Goal: Information Seeking & Learning: Learn about a topic

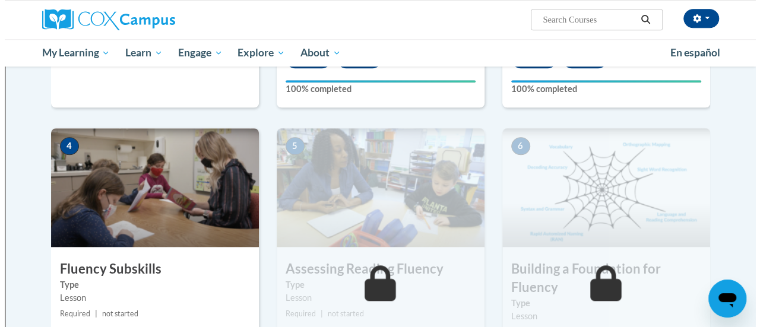
scroll to position [594, 0]
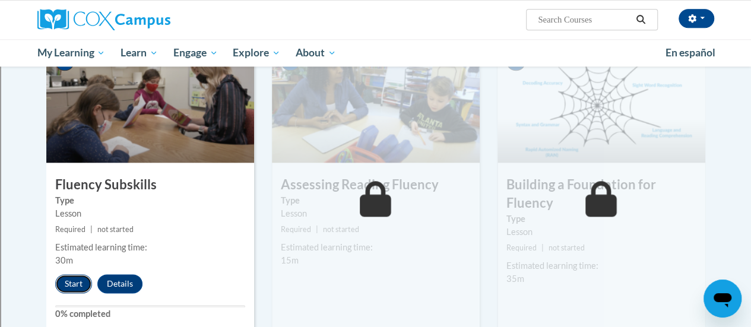
click at [80, 283] on button "Start" at bounding box center [73, 283] width 37 height 19
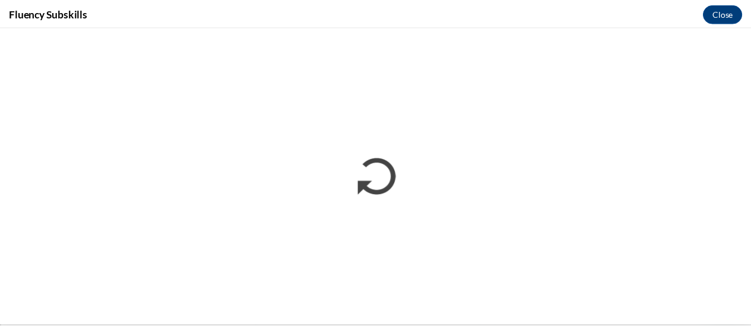
scroll to position [0, 0]
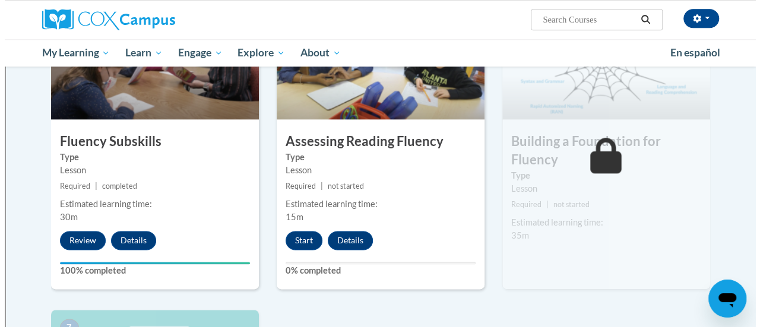
scroll to position [653, 0]
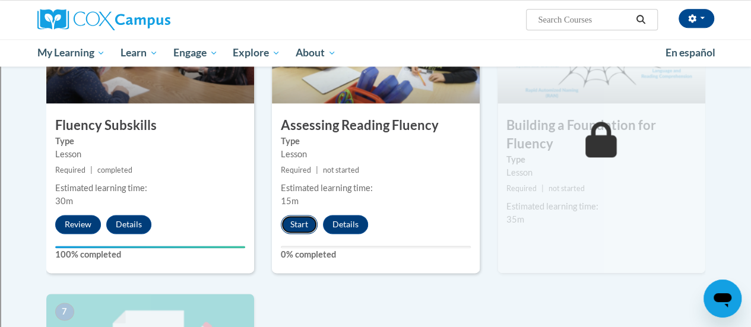
click at [304, 228] on button "Start" at bounding box center [299, 224] width 37 height 19
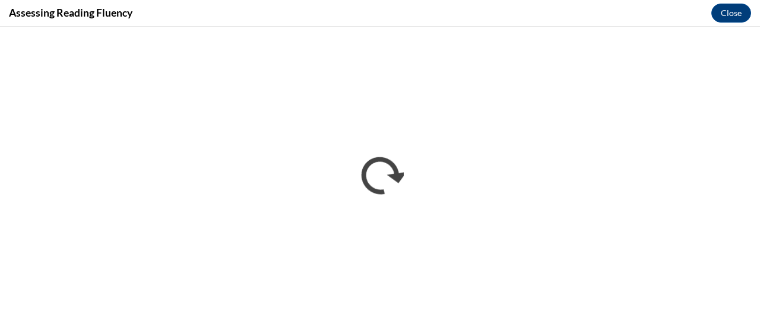
scroll to position [0, 0]
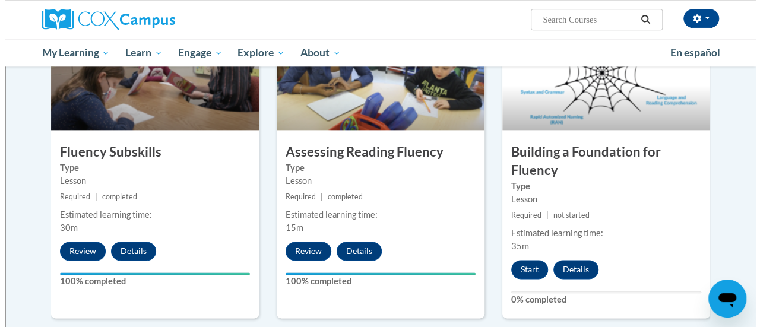
scroll to position [653, 0]
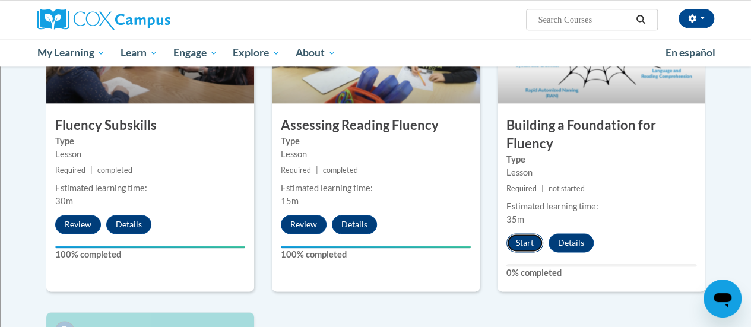
click at [527, 243] on button "Start" at bounding box center [525, 242] width 37 height 19
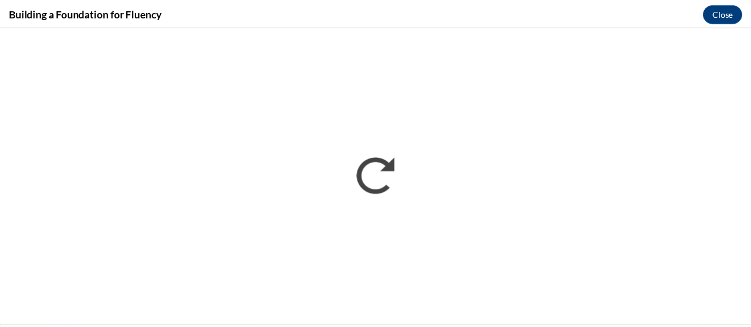
scroll to position [0, 0]
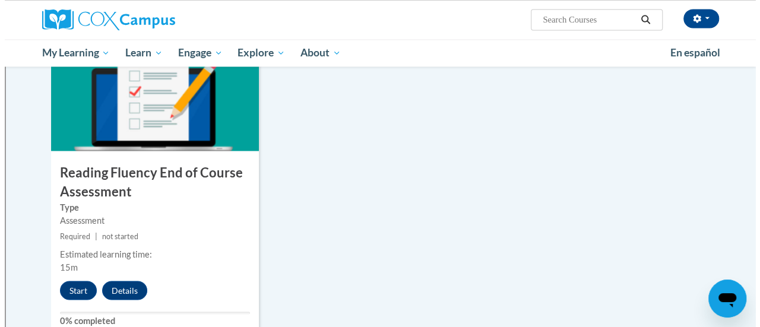
scroll to position [950, 0]
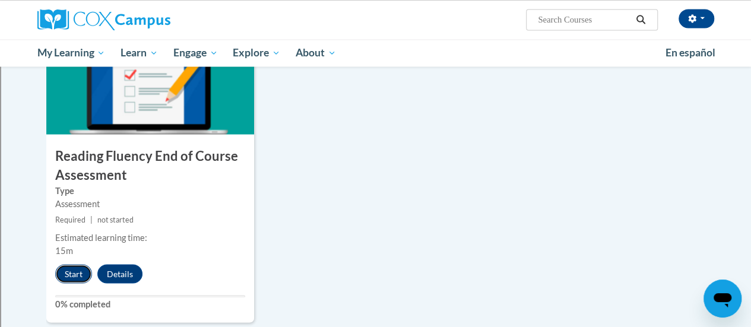
click at [81, 271] on button "Start" at bounding box center [73, 273] width 37 height 19
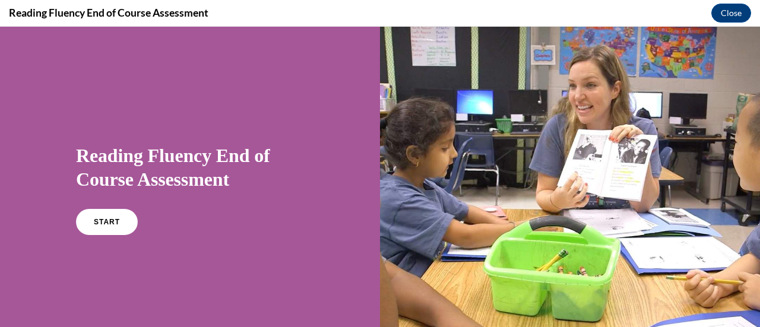
scroll to position [0, 0]
click at [99, 219] on span "START" at bounding box center [106, 222] width 27 height 9
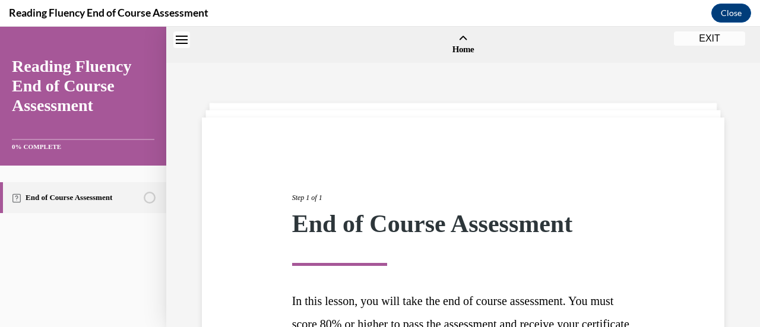
scroll to position [37, 0]
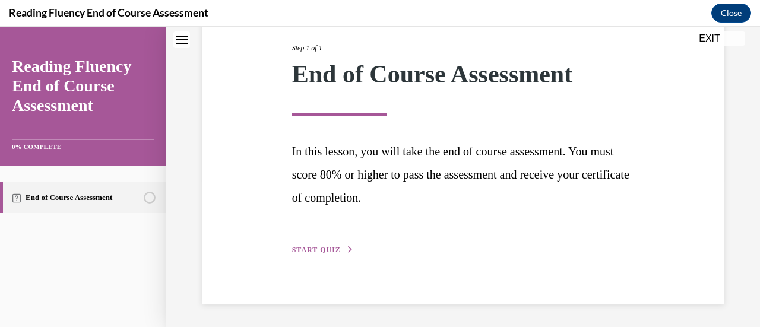
click at [308, 248] on span "START QUIZ" at bounding box center [316, 250] width 49 height 8
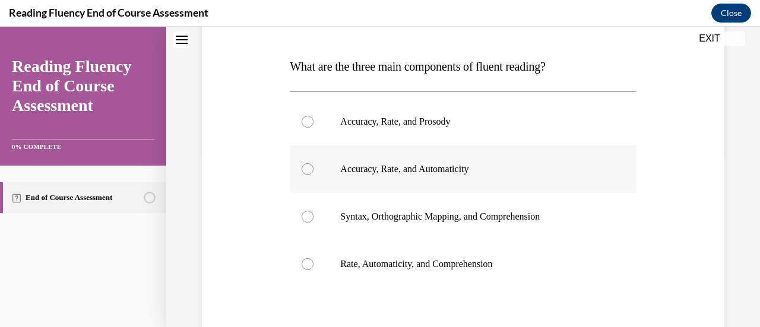
scroll to position [191, 0]
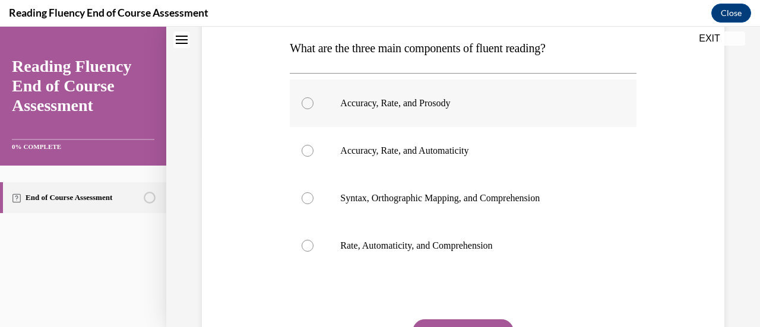
click at [420, 109] on label "Accuracy, Rate, and Prosody" at bounding box center [463, 104] width 346 height 48
click at [314, 109] on input "Accuracy, Rate, and Prosody" at bounding box center [308, 103] width 12 height 12
radio input "true"
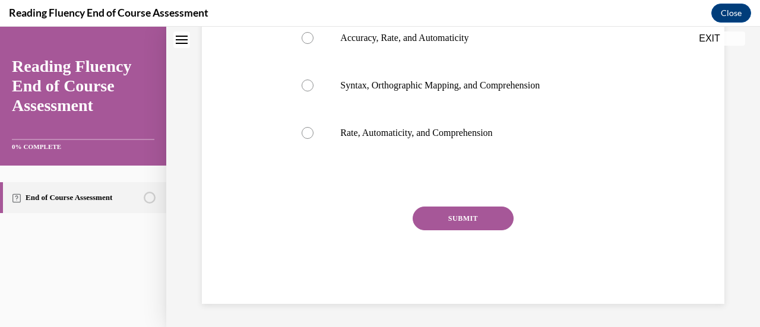
click at [438, 229] on button "SUBMIT" at bounding box center [463, 219] width 101 height 24
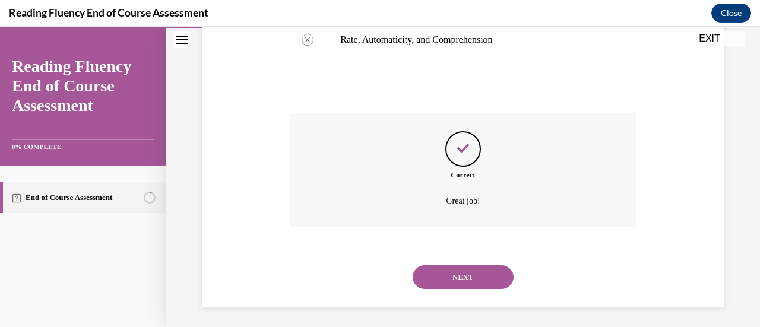
scroll to position [400, 0]
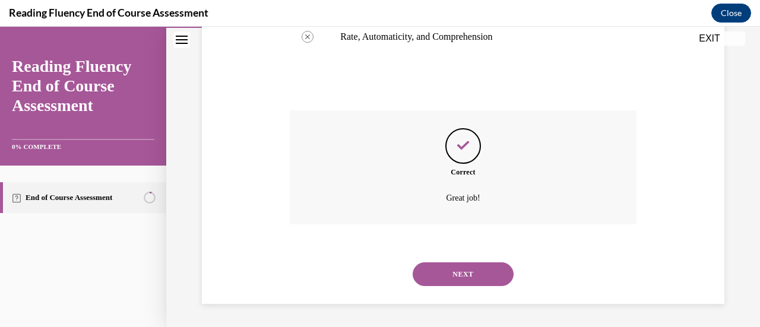
click at [498, 273] on button "NEXT" at bounding box center [463, 275] width 101 height 24
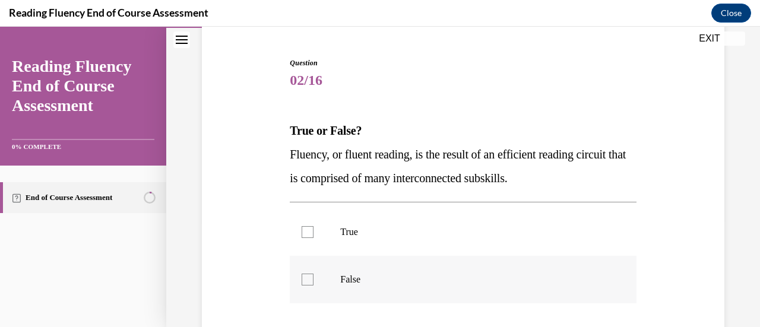
scroll to position [119, 0]
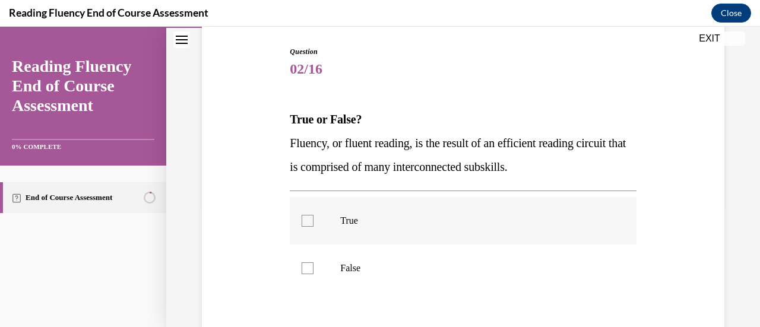
click at [441, 217] on p "True" at bounding box center [473, 221] width 266 height 12
click at [314, 217] on input "True" at bounding box center [308, 221] width 12 height 12
checkbox input "true"
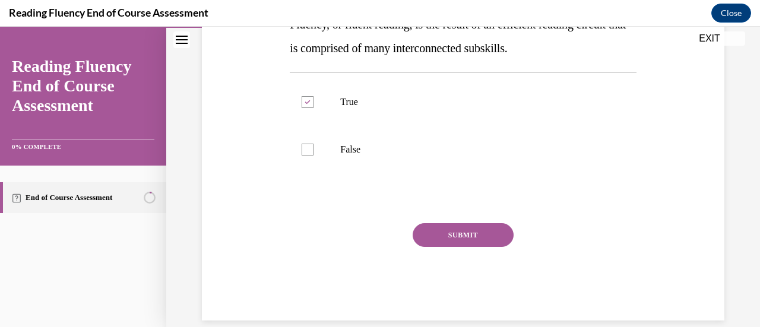
click at [464, 237] on button "SUBMIT" at bounding box center [463, 235] width 101 height 24
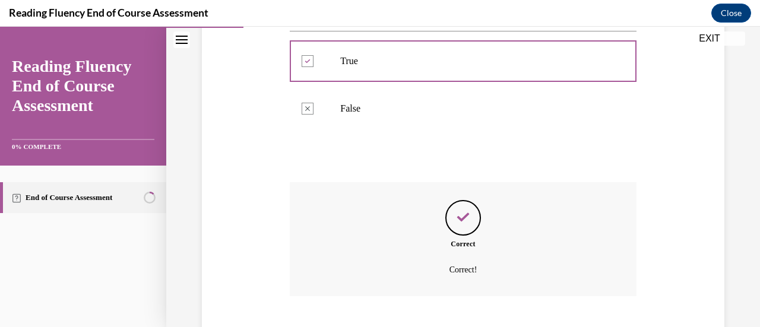
scroll to position [350, 0]
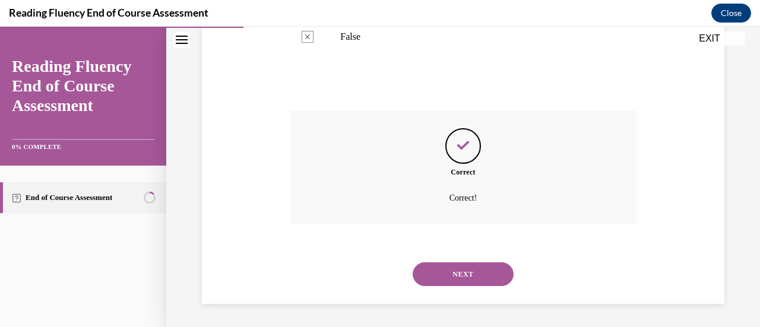
click at [489, 265] on button "NEXT" at bounding box center [463, 275] width 101 height 24
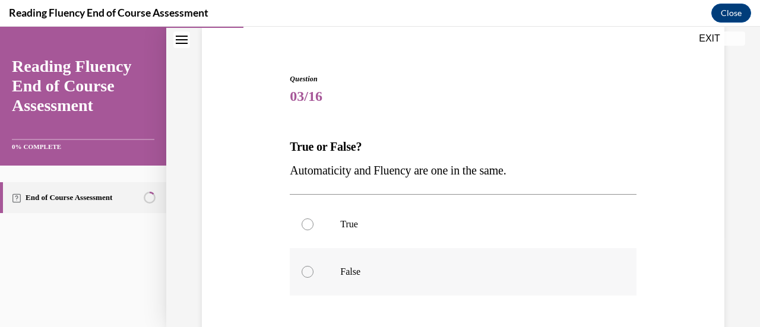
scroll to position [119, 0]
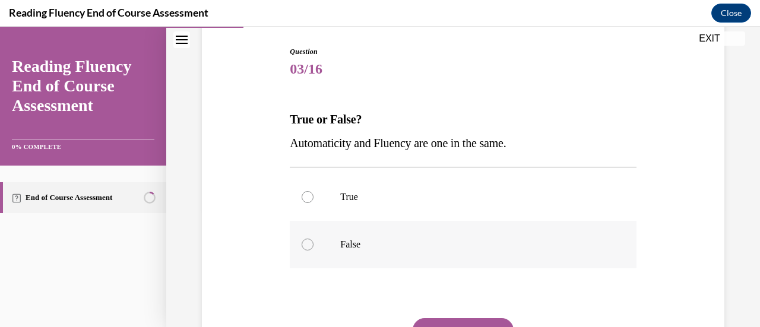
click at [444, 245] on p "False" at bounding box center [473, 245] width 266 height 12
click at [314, 245] on input "False" at bounding box center [308, 245] width 12 height 12
radio input "true"
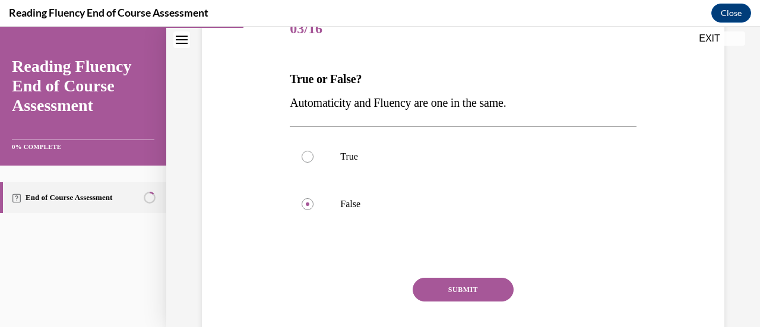
scroll to position [178, 0]
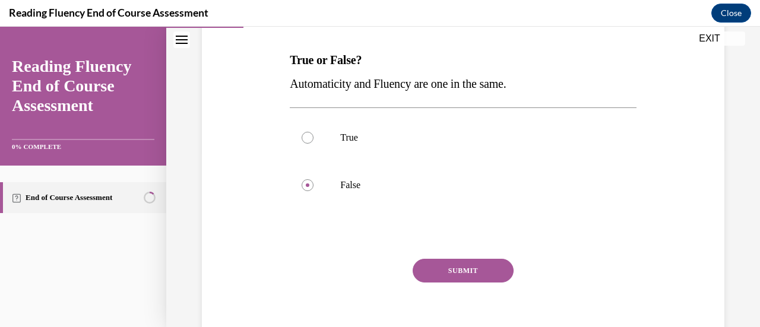
click at [470, 271] on button "SUBMIT" at bounding box center [463, 271] width 101 height 24
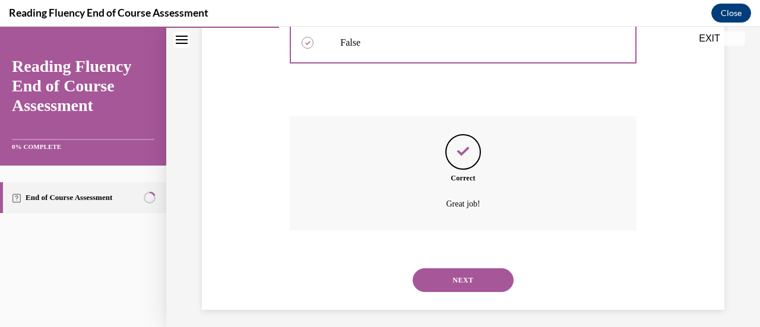
scroll to position [327, 0]
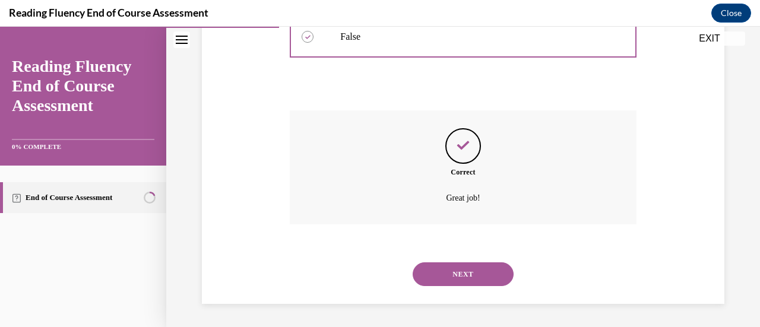
click at [456, 275] on button "NEXT" at bounding box center [463, 275] width 101 height 24
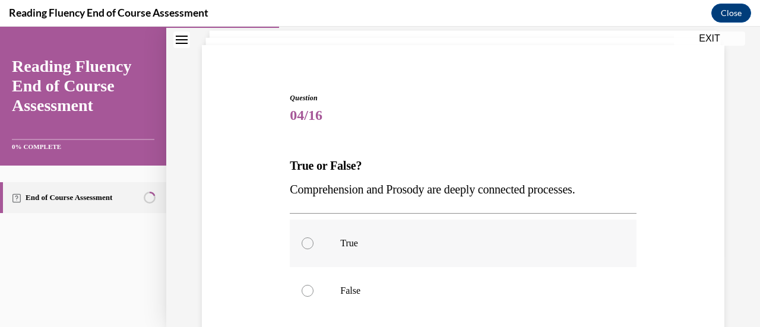
scroll to position [119, 0]
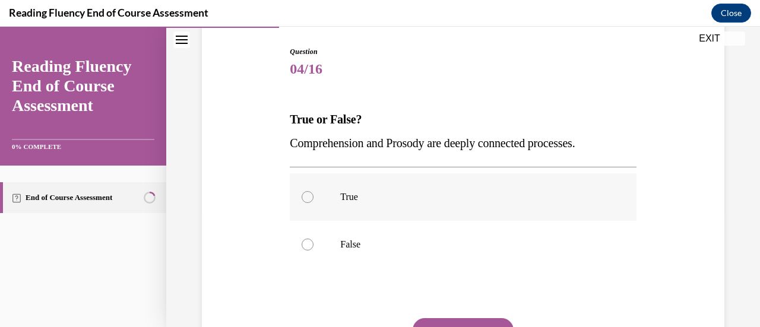
click at [405, 209] on label "True" at bounding box center [463, 197] width 346 height 48
click at [314, 203] on input "True" at bounding box center [308, 197] width 12 height 12
radio input "true"
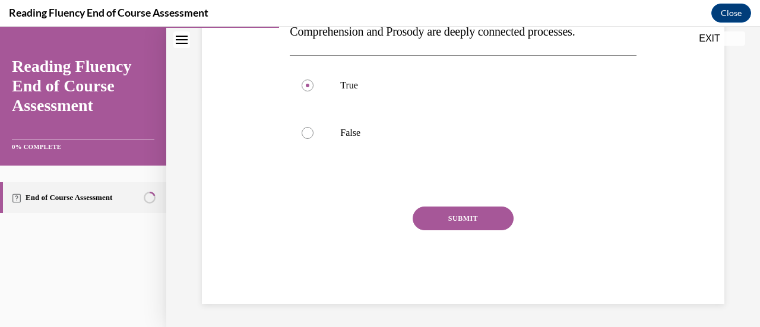
click at [494, 214] on button "SUBMIT" at bounding box center [463, 219] width 101 height 24
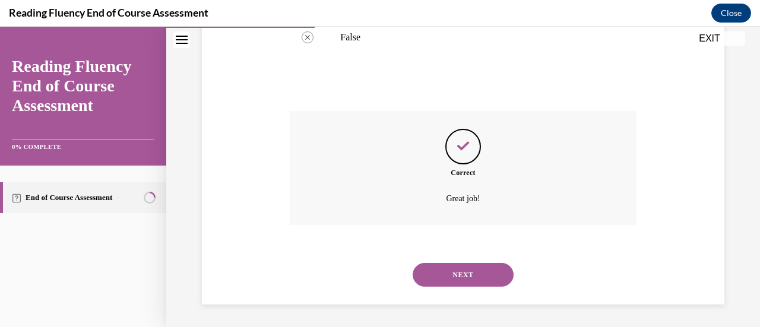
scroll to position [327, 0]
click at [492, 267] on button "NEXT" at bounding box center [463, 275] width 101 height 24
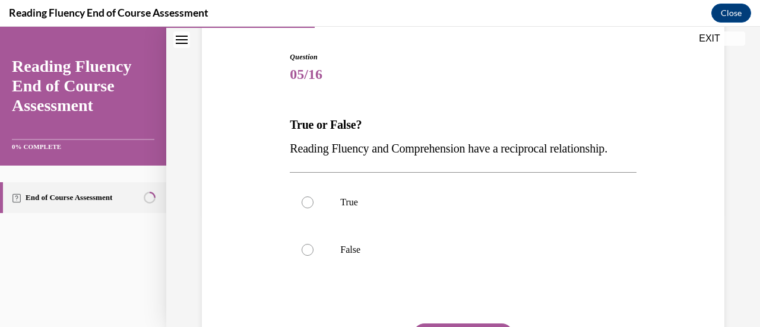
scroll to position [119, 0]
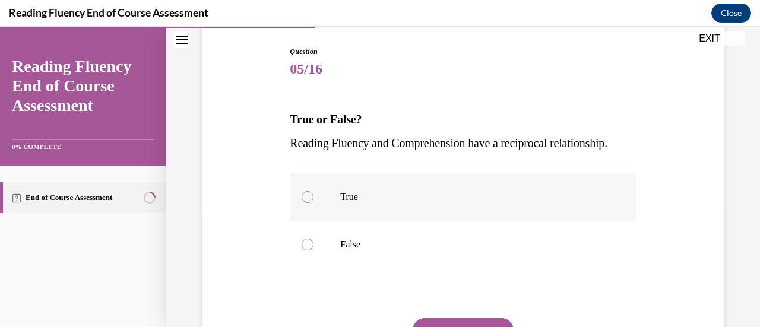
click at [467, 213] on label "True" at bounding box center [463, 197] width 346 height 48
click at [314, 203] on input "True" at bounding box center [308, 197] width 12 height 12
radio input "true"
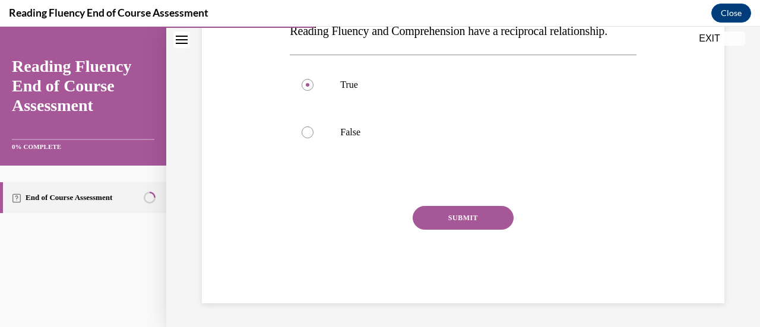
click at [478, 225] on button "SUBMIT" at bounding box center [463, 218] width 101 height 24
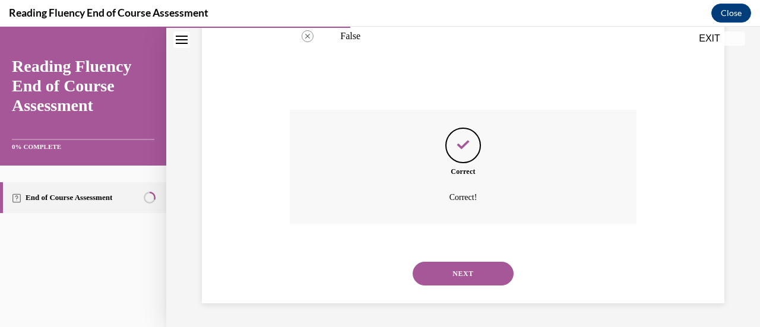
scroll to position [350, 0]
click at [499, 268] on button "NEXT" at bounding box center [463, 274] width 101 height 24
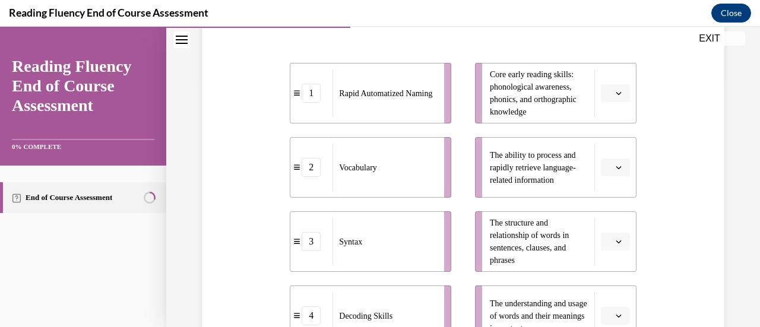
scroll to position [238, 0]
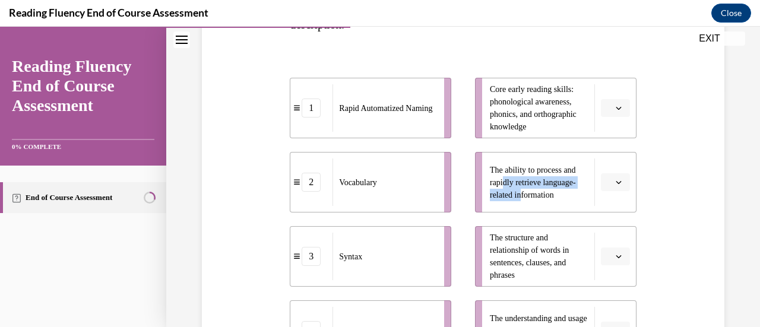
drag, startPoint x: 518, startPoint y: 192, endPoint x: 499, endPoint y: 179, distance: 23.1
click at [499, 179] on span "The ability to process and rapidly retrieve language-related information" at bounding box center [533, 183] width 86 height 34
click at [616, 184] on icon "button" at bounding box center [619, 182] width 6 height 6
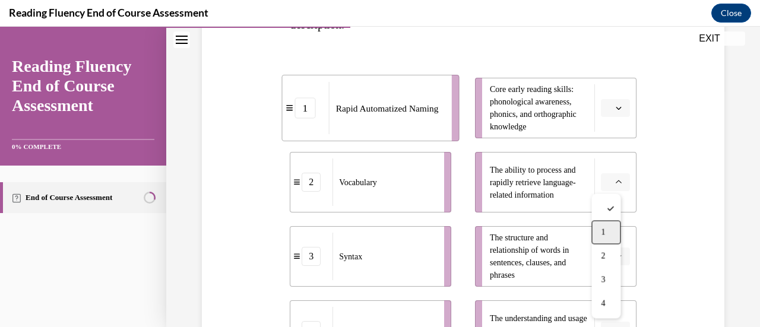
click at [611, 234] on div "1" at bounding box center [606, 232] width 29 height 24
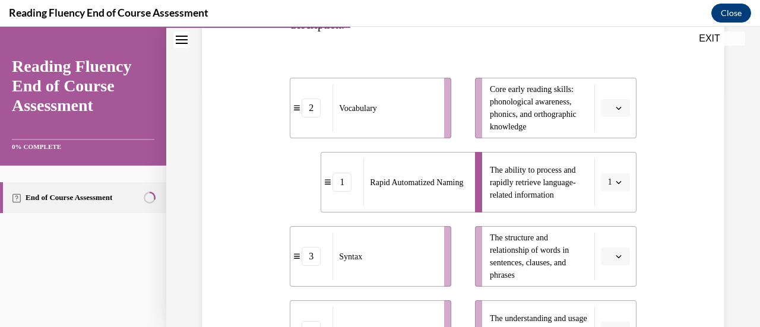
scroll to position [297, 0]
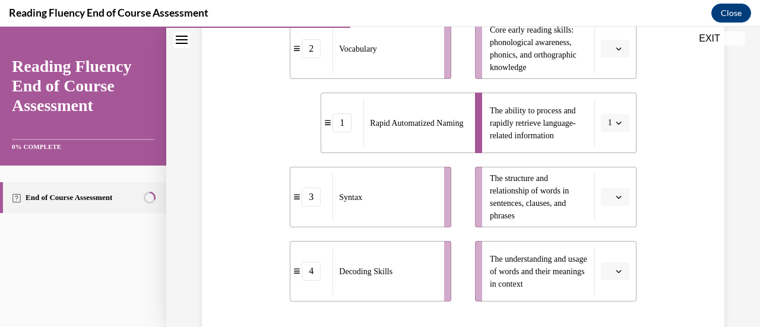
click at [616, 48] on button "button" at bounding box center [615, 49] width 29 height 18
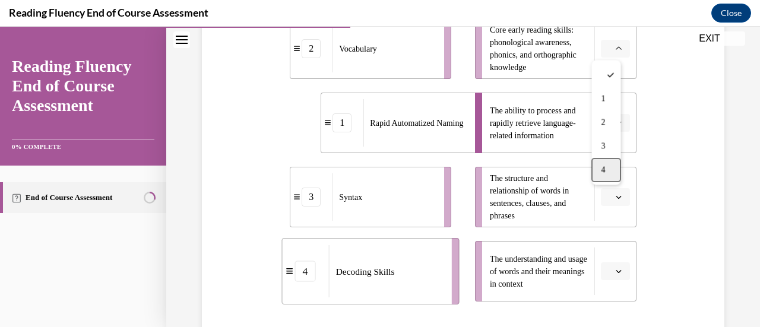
click at [602, 170] on span "4" at bounding box center [603, 170] width 4 height 10
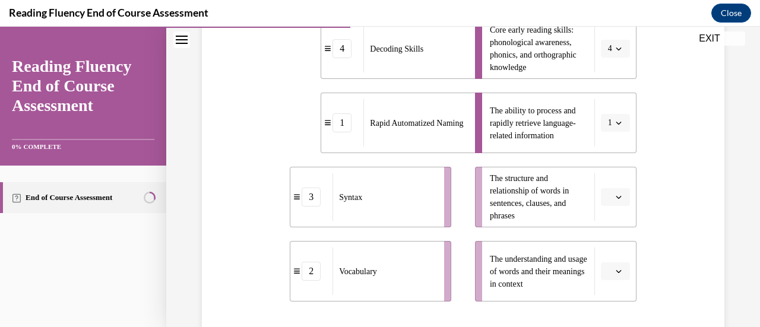
click at [611, 203] on button "button" at bounding box center [615, 197] width 29 height 18
click at [598, 147] on div "3" at bounding box center [606, 147] width 29 height 24
click at [616, 271] on icon "button" at bounding box center [619, 271] width 6 height 6
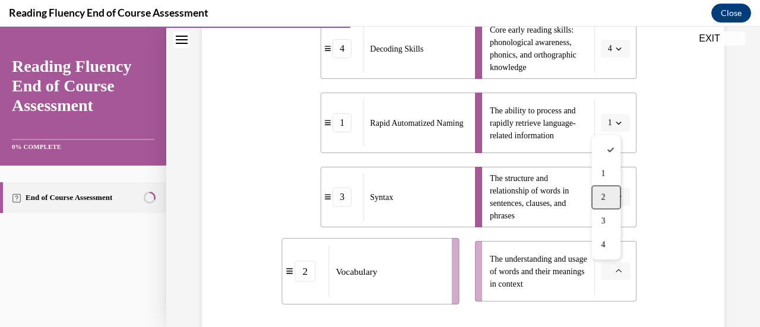
click at [602, 188] on div "2" at bounding box center [606, 198] width 29 height 24
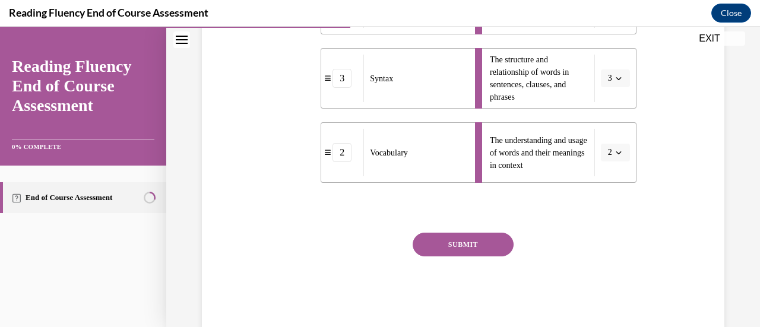
click at [470, 238] on button "SUBMIT" at bounding box center [463, 245] width 101 height 24
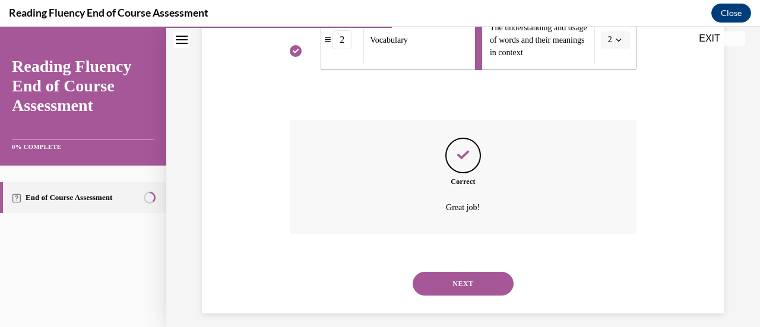
scroll to position [538, 0]
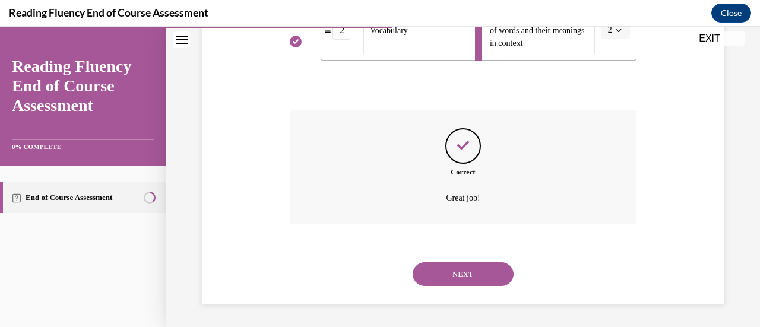
click at [482, 270] on button "NEXT" at bounding box center [463, 275] width 101 height 24
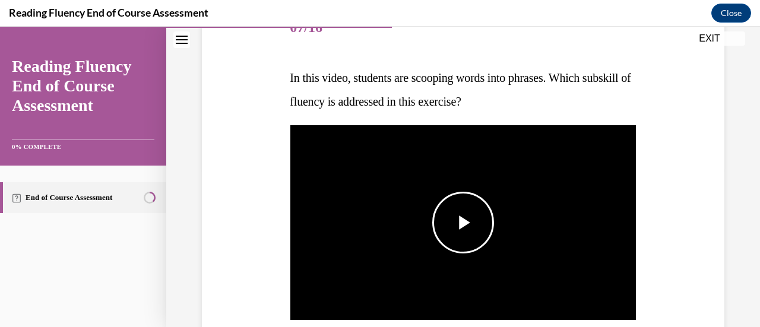
scroll to position [178, 0]
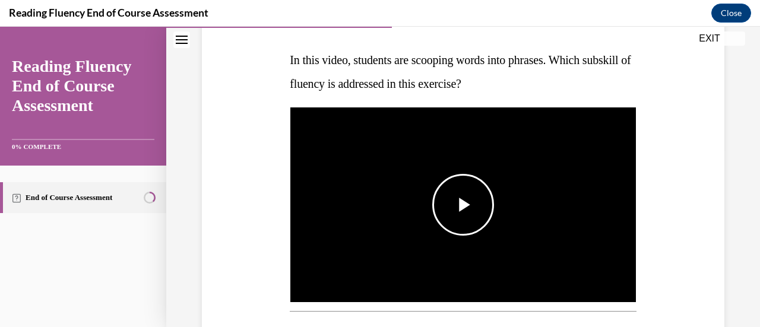
click at [463, 205] on span "Video player" at bounding box center [463, 205] width 0 height 0
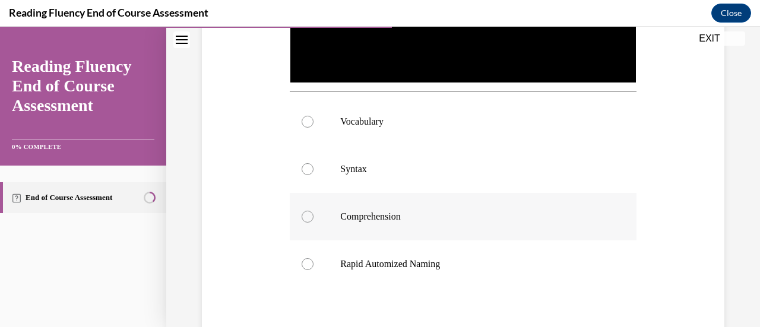
scroll to position [416, 0]
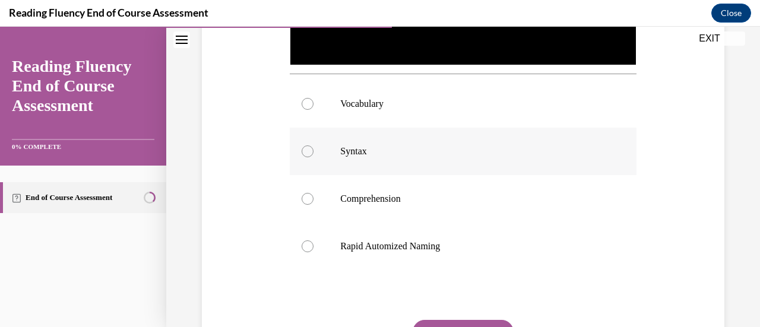
click at [480, 155] on label "Syntax" at bounding box center [463, 152] width 346 height 48
click at [314, 155] on input "Syntax" at bounding box center [308, 152] width 12 height 12
radio input "true"
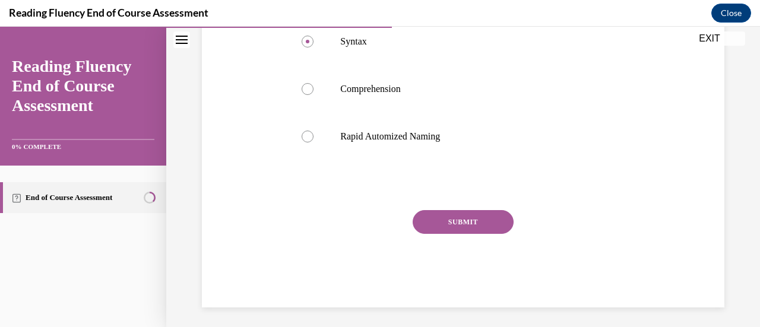
click at [487, 218] on button "SUBMIT" at bounding box center [463, 222] width 101 height 24
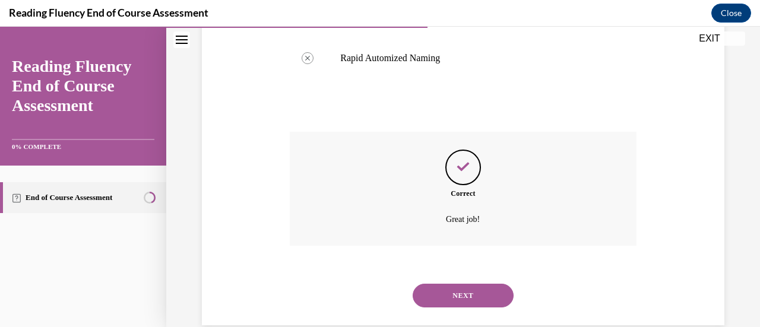
scroll to position [622, 0]
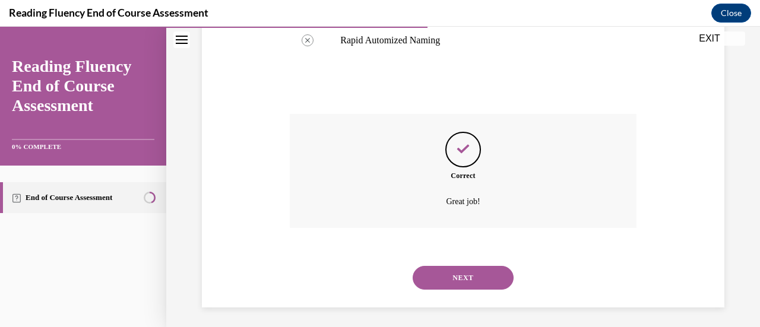
click at [494, 270] on button "NEXT" at bounding box center [463, 278] width 101 height 24
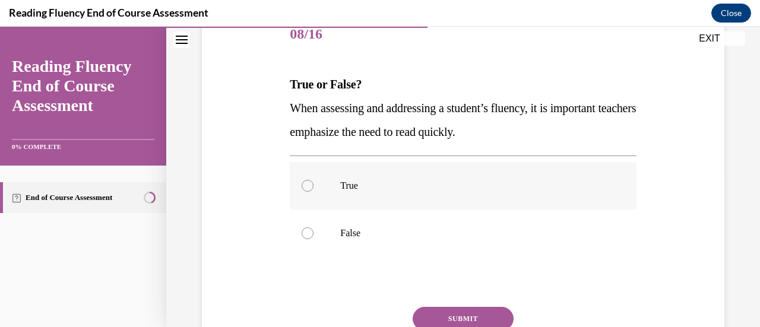
scroll to position [178, 0]
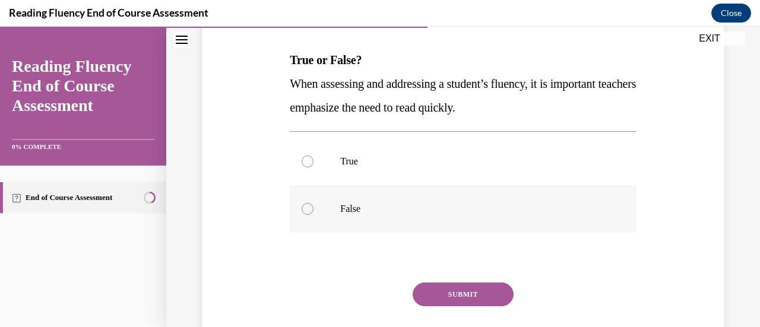
click at [423, 216] on label "False" at bounding box center [463, 209] width 346 height 48
click at [314, 215] on input "False" at bounding box center [308, 209] width 12 height 12
radio input "true"
click at [469, 287] on button "SUBMIT" at bounding box center [463, 295] width 101 height 24
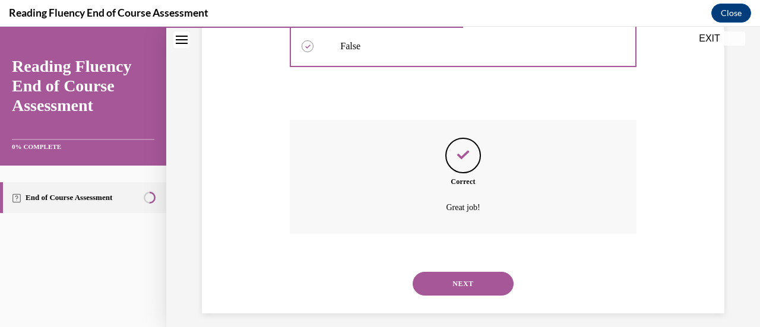
scroll to position [350, 0]
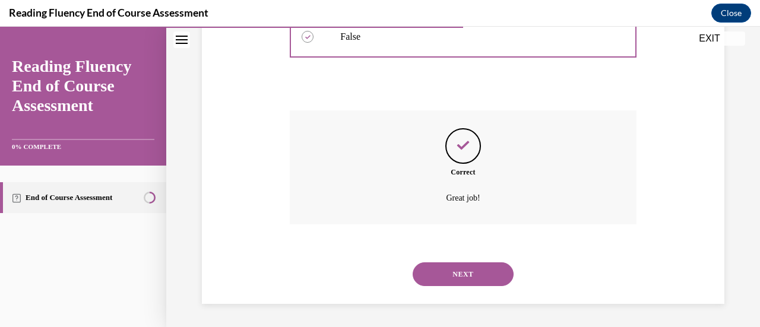
click at [489, 273] on button "NEXT" at bounding box center [463, 275] width 101 height 24
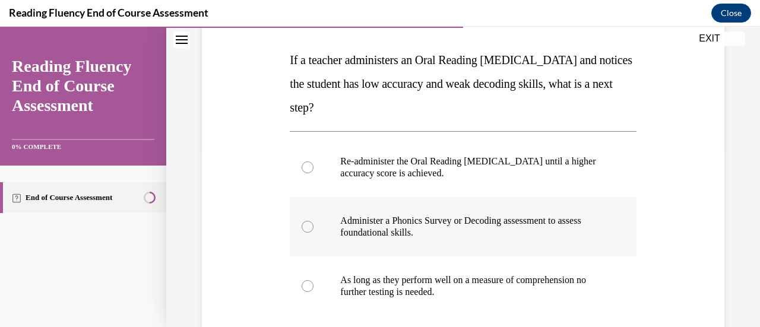
scroll to position [238, 0]
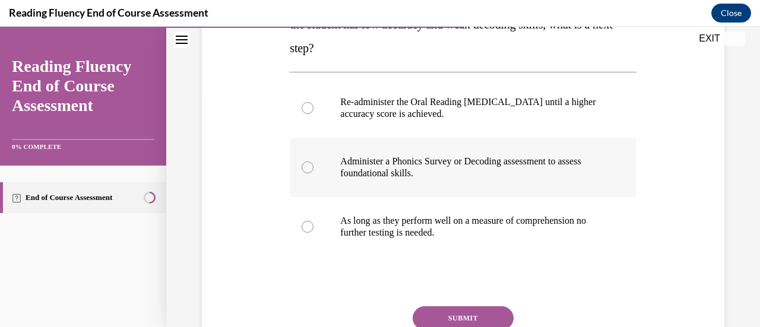
drag, startPoint x: 498, startPoint y: 165, endPoint x: 505, endPoint y: 172, distance: 10.1
click at [499, 170] on p "Administer a Phonics Survey or Decoding assessment to assess foundational skill…" at bounding box center [473, 168] width 266 height 24
click at [303, 168] on div at bounding box center [308, 168] width 12 height 12
click at [303, 168] on input "Administer a Phonics Survey or Decoding assessment to assess foundational skill…" at bounding box center [308, 168] width 12 height 12
radio input "true"
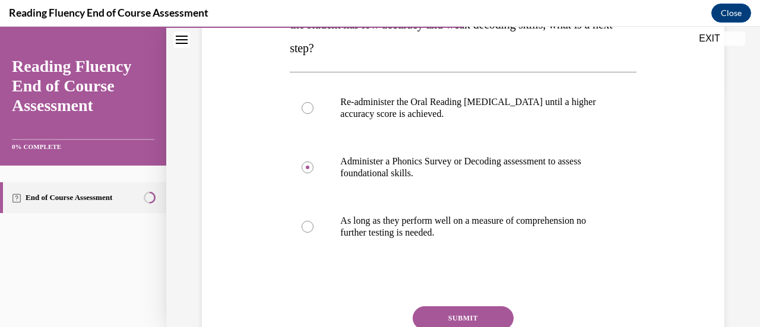
click at [459, 315] on button "SUBMIT" at bounding box center [463, 318] width 101 height 24
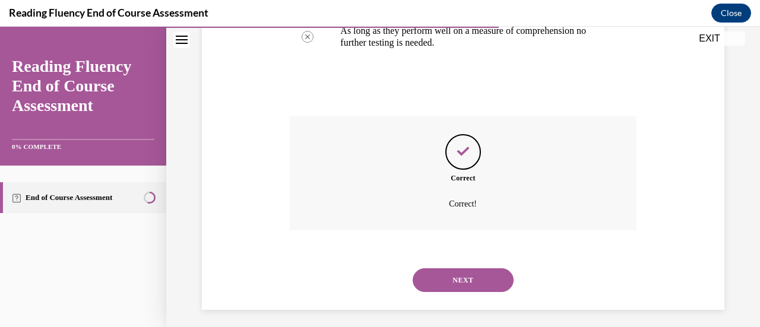
scroll to position [434, 0]
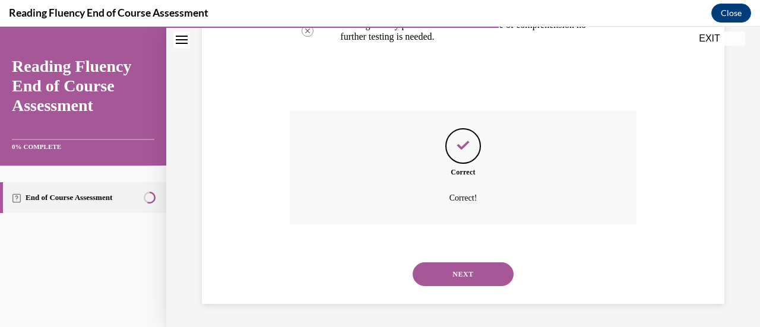
click at [461, 273] on button "NEXT" at bounding box center [463, 275] width 101 height 24
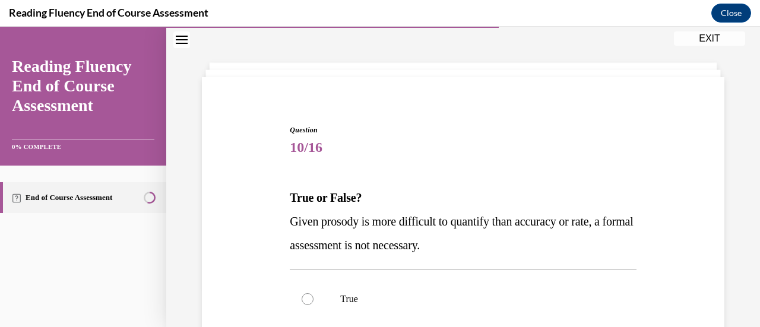
scroll to position [119, 0]
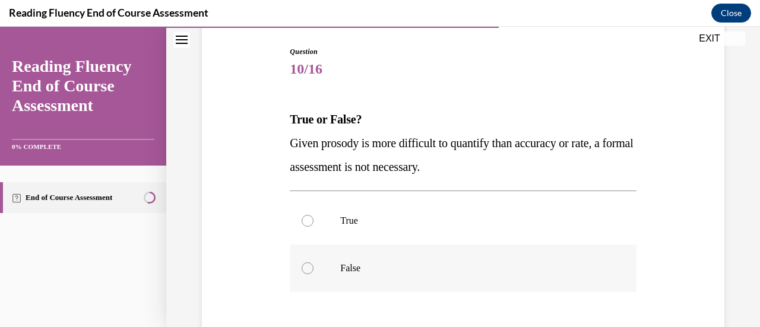
click at [469, 283] on label "False" at bounding box center [463, 269] width 346 height 48
click at [314, 274] on input "False" at bounding box center [308, 269] width 12 height 12
radio input "true"
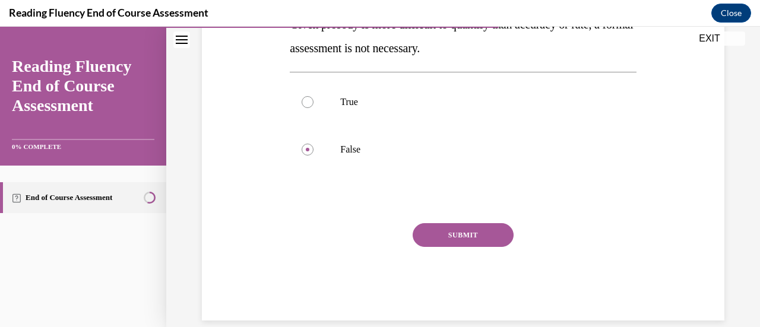
click at [459, 232] on button "SUBMIT" at bounding box center [463, 235] width 101 height 24
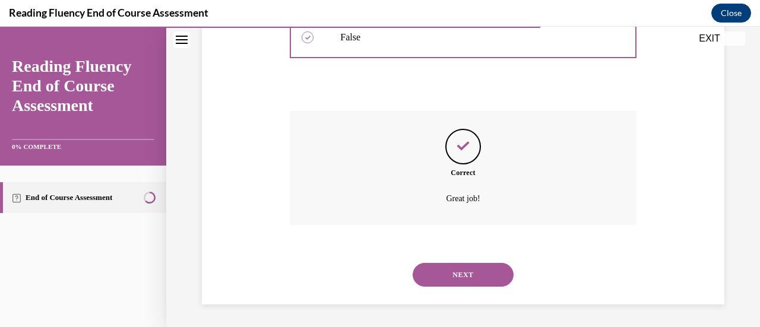
scroll to position [350, 0]
click at [485, 271] on button "NEXT" at bounding box center [463, 275] width 101 height 24
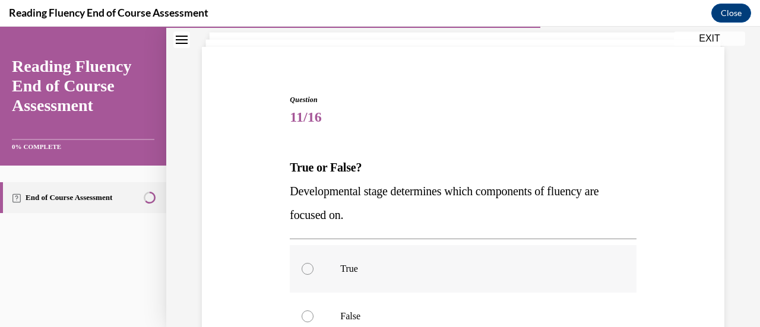
scroll to position [119, 0]
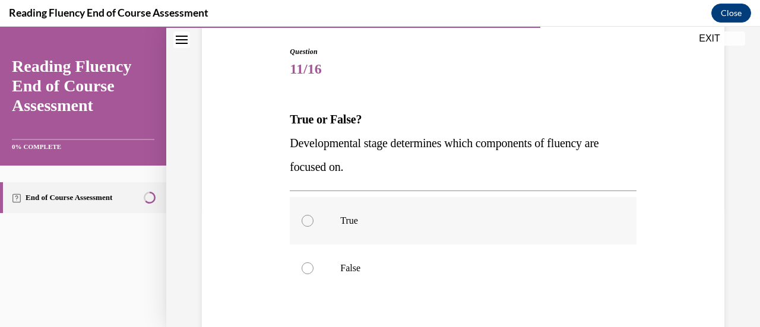
click at [464, 211] on label "True" at bounding box center [463, 221] width 346 height 48
click at [314, 215] on input "True" at bounding box center [308, 221] width 12 height 12
radio input "true"
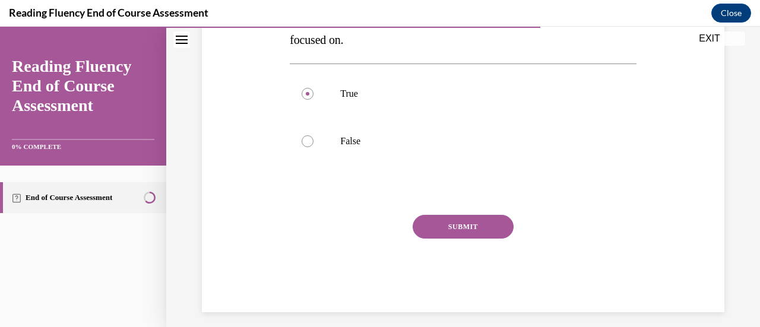
scroll to position [254, 0]
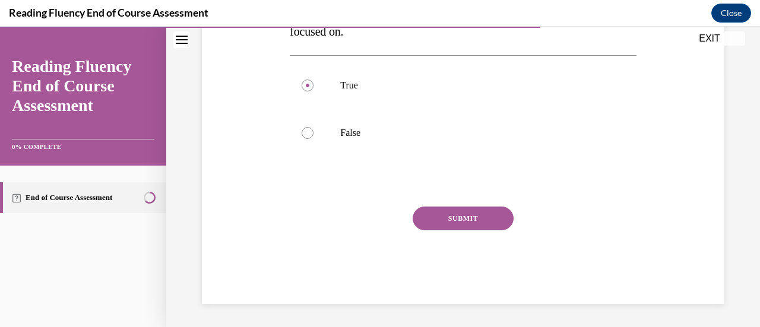
click at [474, 208] on button "SUBMIT" at bounding box center [463, 219] width 101 height 24
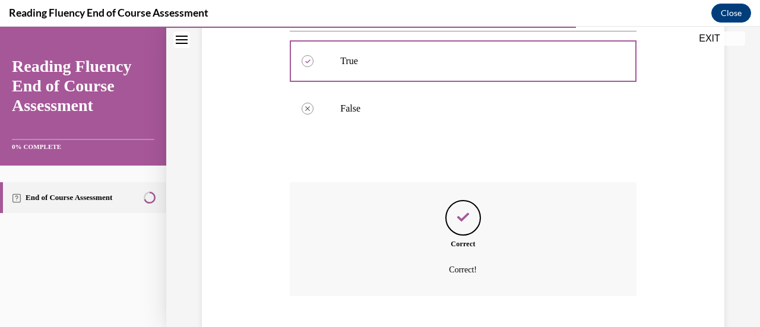
scroll to position [350, 0]
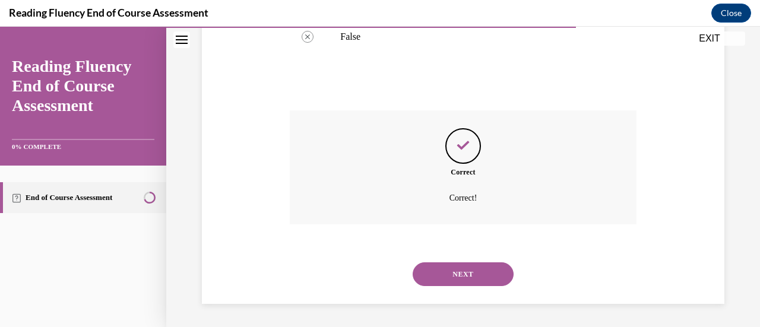
click at [479, 267] on button "NEXT" at bounding box center [463, 275] width 101 height 24
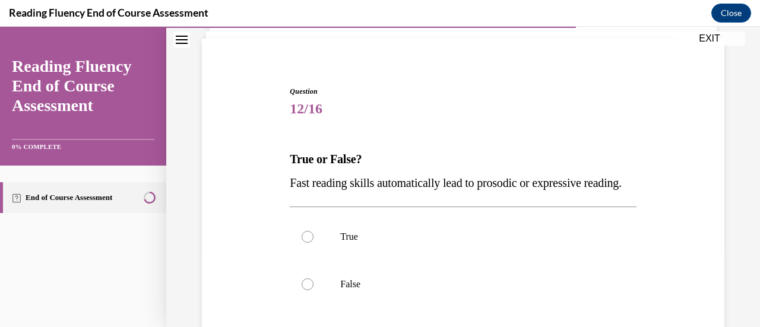
scroll to position [119, 0]
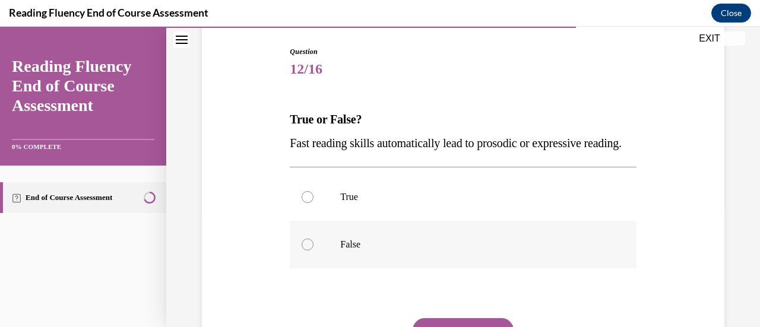
click at [451, 251] on p "False" at bounding box center [473, 245] width 266 height 12
click at [314, 251] on input "False" at bounding box center [308, 245] width 12 height 12
radio input "true"
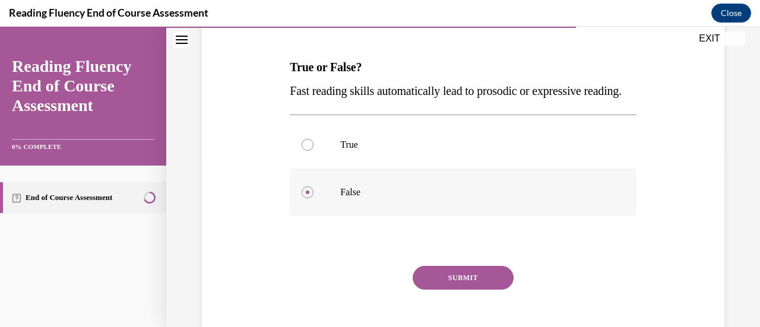
scroll to position [238, 0]
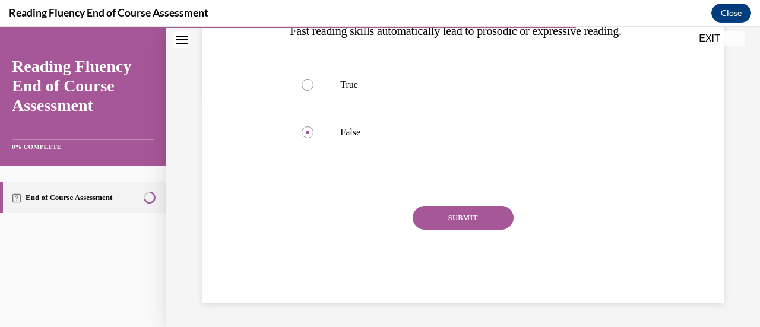
click at [456, 230] on button "SUBMIT" at bounding box center [463, 218] width 101 height 24
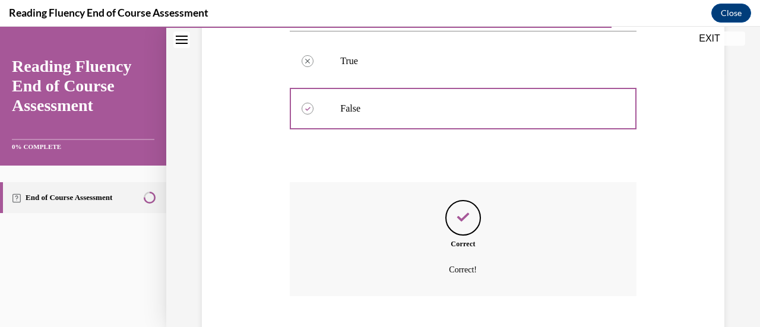
scroll to position [350, 0]
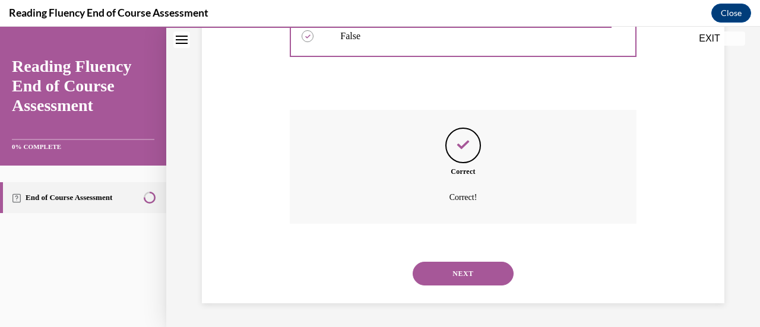
click at [476, 267] on button "NEXT" at bounding box center [463, 274] width 101 height 24
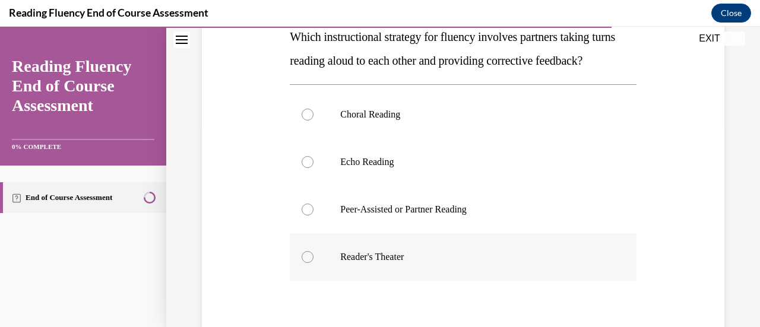
scroll to position [238, 0]
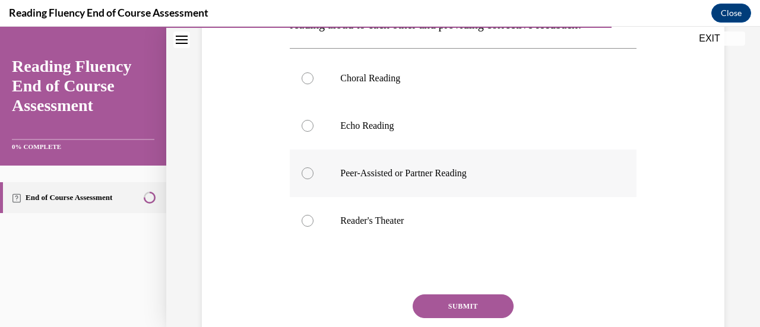
click at [545, 197] on label "Peer-Assisted or Partner Reading" at bounding box center [463, 174] width 346 height 48
click at [314, 179] on input "Peer-Assisted or Partner Reading" at bounding box center [308, 173] width 12 height 12
radio input "true"
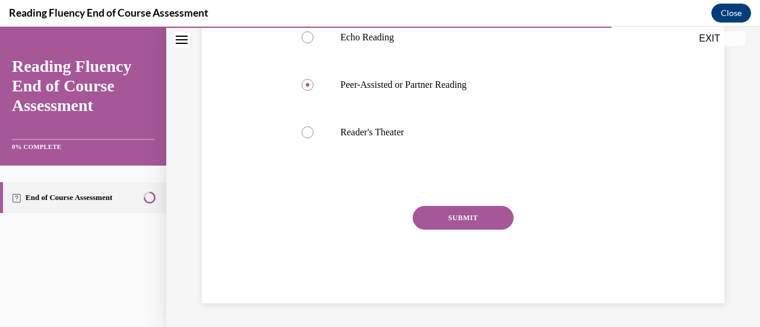
click at [470, 208] on button "SUBMIT" at bounding box center [463, 218] width 101 height 24
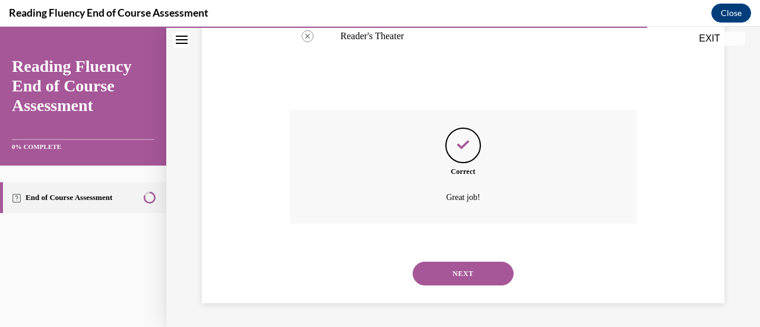
scroll to position [445, 0]
click at [455, 267] on button "NEXT" at bounding box center [463, 274] width 101 height 24
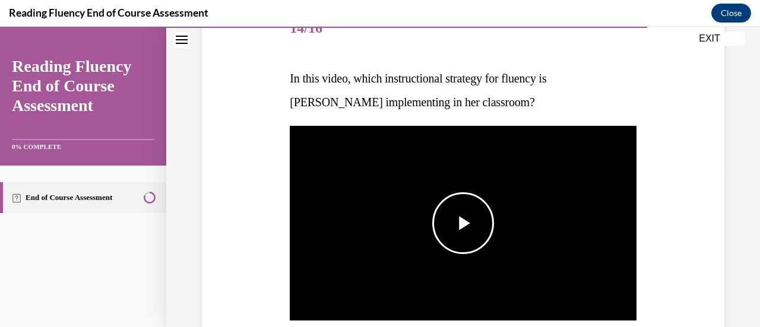
scroll to position [178, 0]
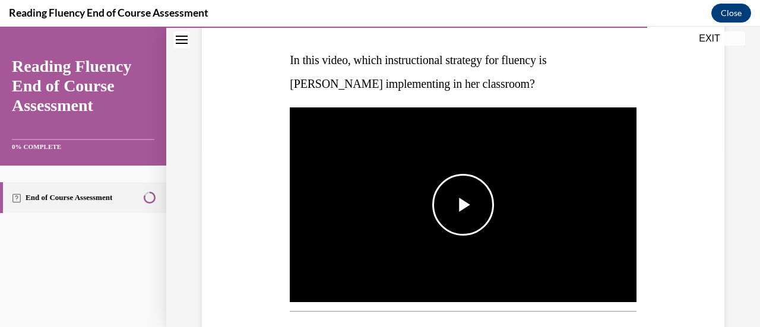
click at [463, 205] on span "Video player" at bounding box center [463, 205] width 0 height 0
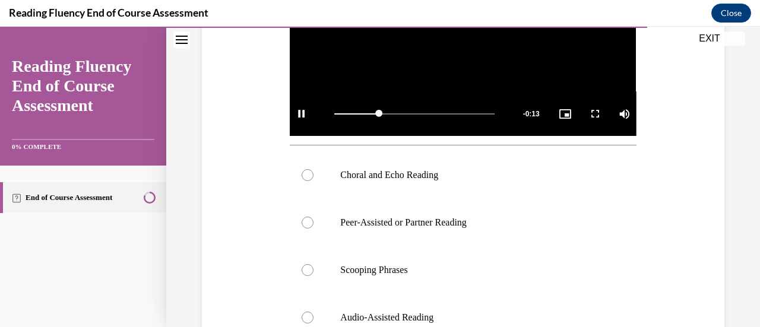
scroll to position [416, 0]
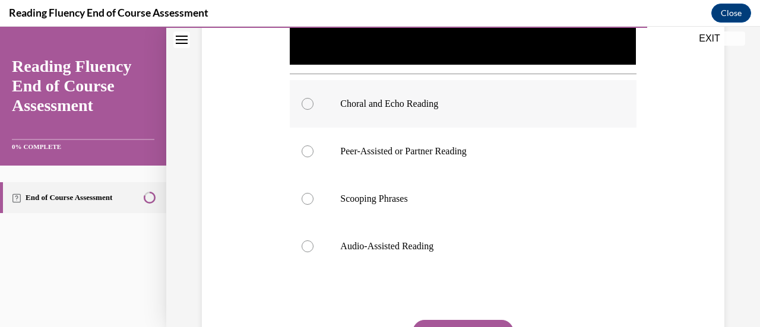
click at [442, 98] on p "Choral and Echo Reading" at bounding box center [473, 104] width 266 height 12
click at [314, 98] on input "Choral and Echo Reading" at bounding box center [308, 104] width 12 height 12
radio input "true"
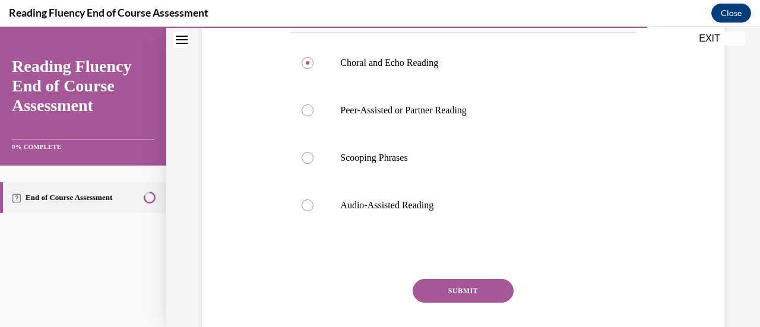
scroll to position [526, 0]
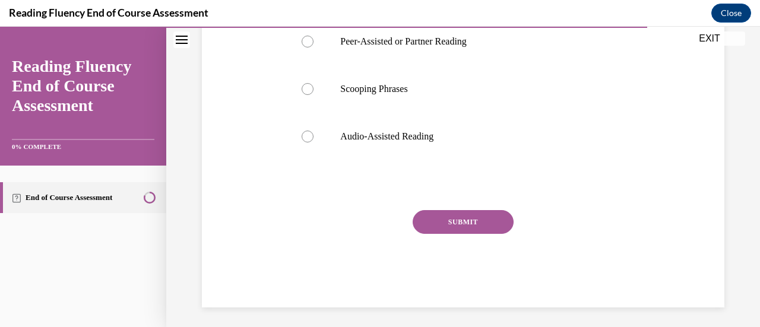
click at [468, 220] on button "SUBMIT" at bounding box center [463, 222] width 101 height 24
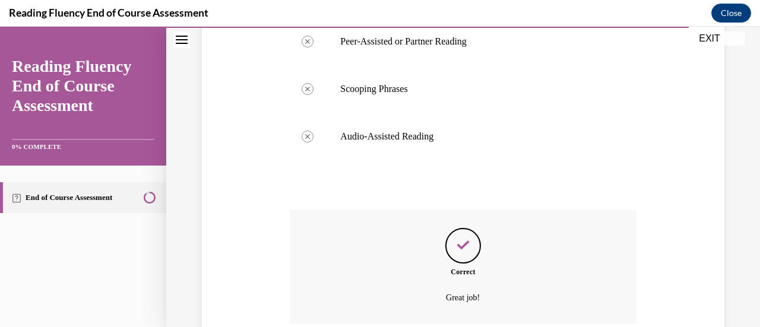
scroll to position [622, 0]
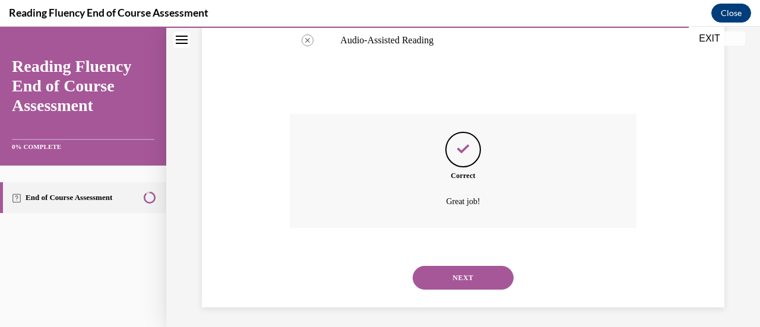
click at [467, 267] on button "NEXT" at bounding box center [463, 278] width 101 height 24
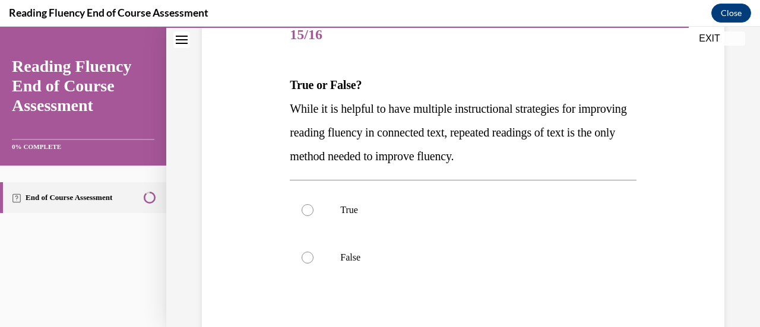
scroll to position [178, 0]
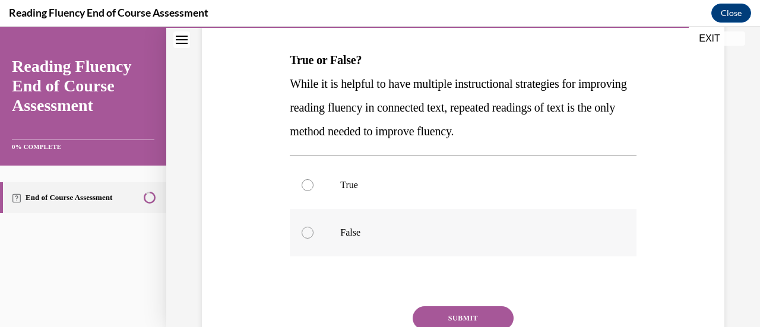
click at [349, 240] on label "False" at bounding box center [463, 233] width 346 height 48
click at [314, 239] on input "False" at bounding box center [308, 233] width 12 height 12
radio input "true"
click at [492, 312] on button "SUBMIT" at bounding box center [463, 318] width 101 height 24
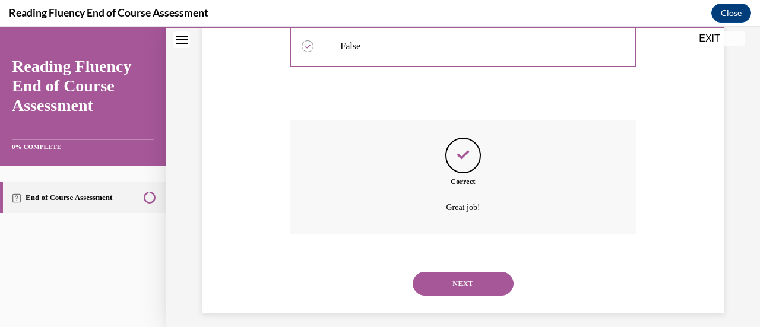
scroll to position [374, 0]
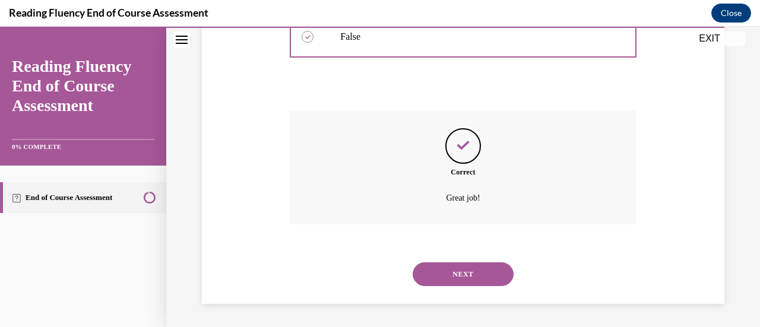
click at [498, 276] on button "NEXT" at bounding box center [463, 275] width 101 height 24
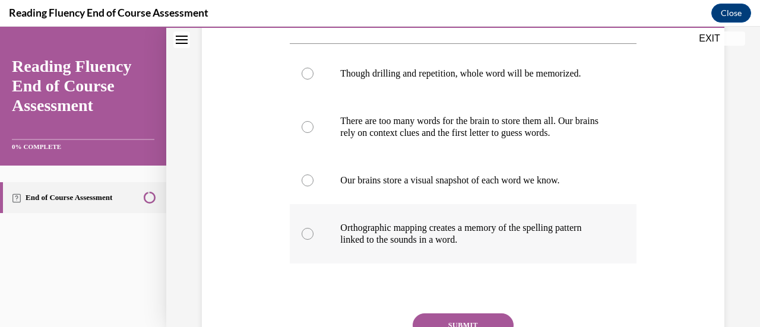
scroll to position [238, 0]
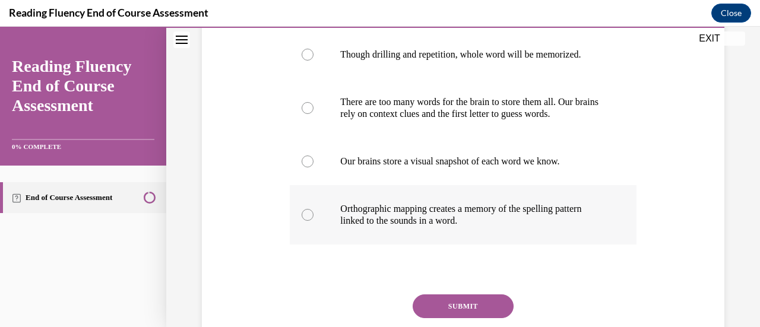
click at [512, 224] on p "Orthographic mapping creates a memory of the spelling pattern linked to the sou…" at bounding box center [473, 215] width 266 height 24
click at [314, 221] on input "Orthographic mapping creates a memory of the spelling pattern linked to the sou…" at bounding box center [308, 215] width 12 height 12
radio input "true"
click at [472, 296] on button "SUBMIT" at bounding box center [463, 307] width 101 height 24
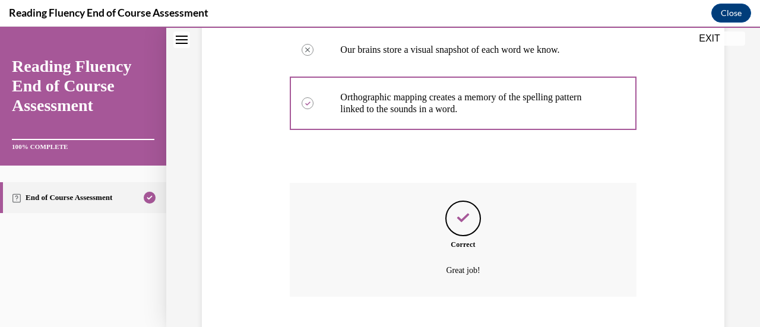
scroll to position [422, 0]
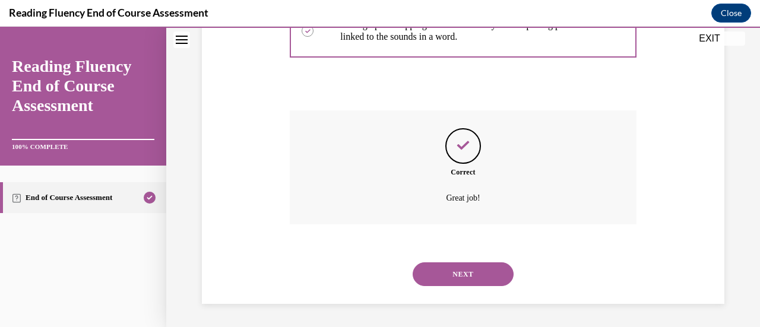
click at [478, 275] on button "NEXT" at bounding box center [463, 275] width 101 height 24
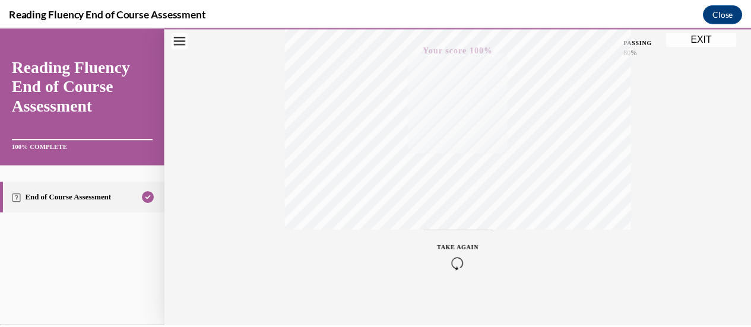
scroll to position [308, 0]
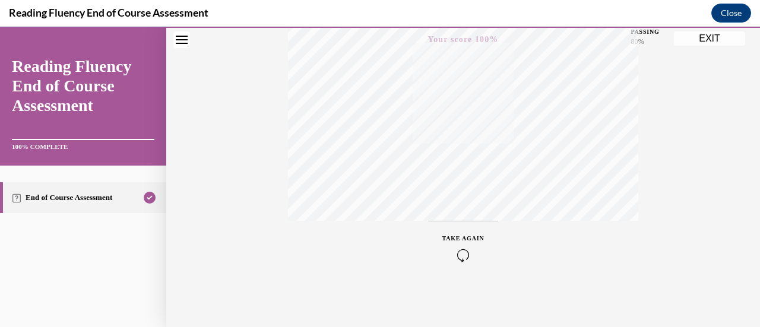
click at [706, 42] on button "EXIT" at bounding box center [709, 38] width 71 height 14
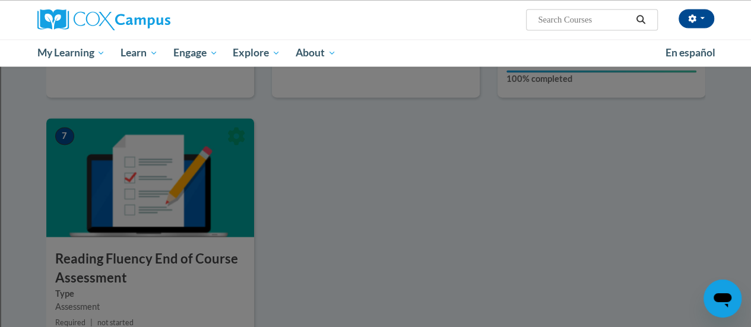
scroll to position [831, 0]
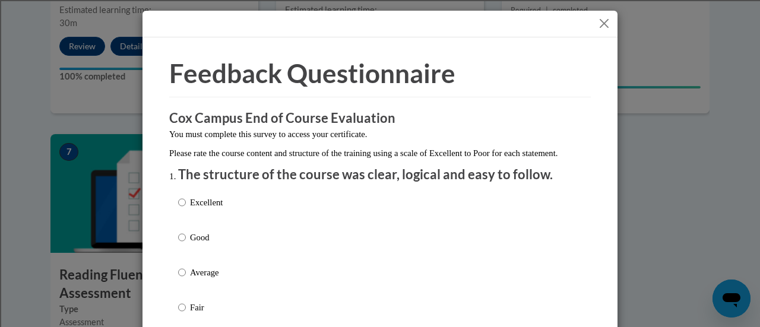
click at [601, 24] on button "Close" at bounding box center [604, 23] width 15 height 15
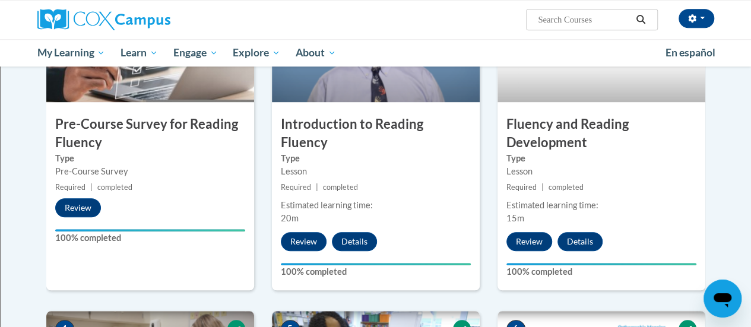
scroll to position [119, 0]
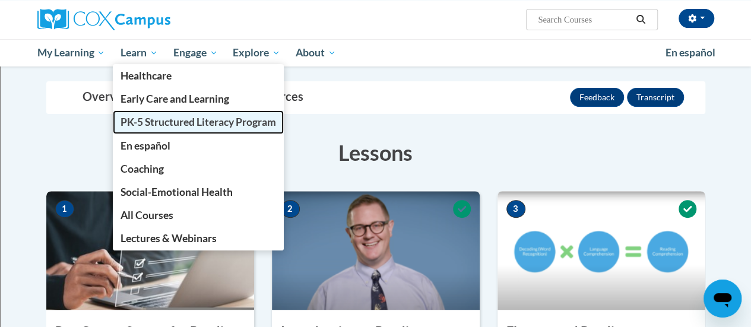
click at [170, 126] on span "PK-5 Structured Literacy Program" at bounding box center [199, 122] width 156 height 12
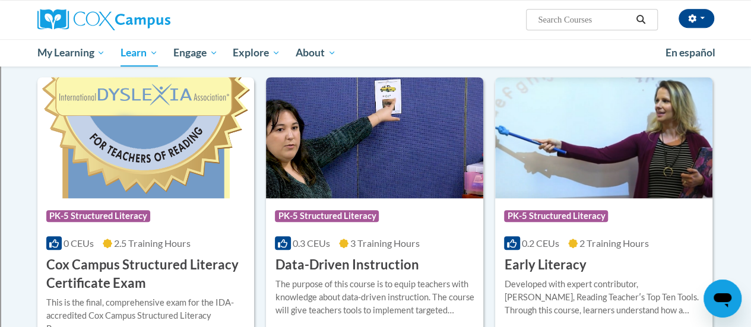
scroll to position [416, 0]
